Goal: Check status

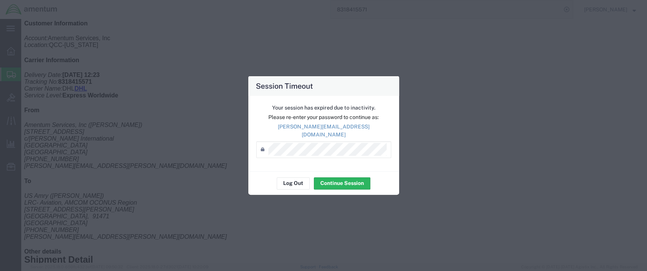
scroll to position [107, 0]
click at [293, 180] on button "Log Out" at bounding box center [293, 183] width 33 height 12
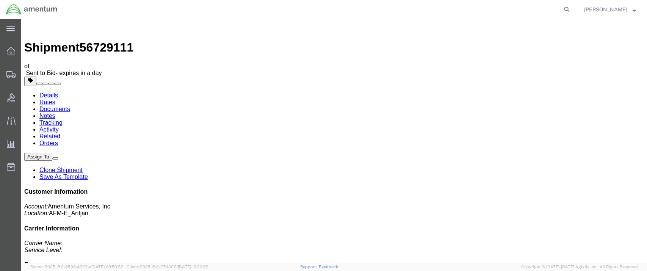
click at [55, 99] on link "Rates" at bounding box center [47, 102] width 16 height 6
